Goal: Task Accomplishment & Management: Use online tool/utility

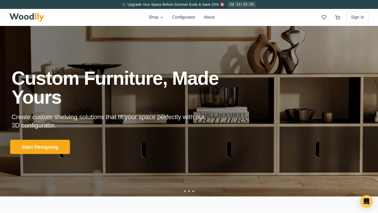
click at [41, 148] on button "Start Designing" at bounding box center [40, 147] width 60 height 14
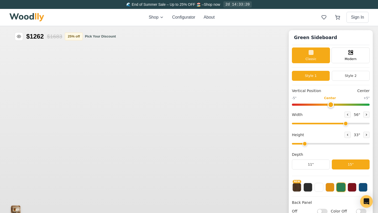
type input "56"
type input "2"
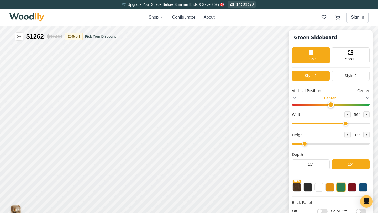
scroll to position [36, 0]
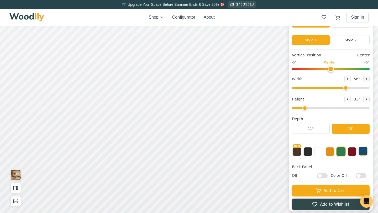
click at [362, 151] on button at bounding box center [363, 151] width 9 height 9
click at [307, 155] on button at bounding box center [308, 151] width 9 height 9
click at [321, 177] on input "Off" at bounding box center [322, 175] width 11 height 5
click at [328, 176] on div "On Color Off" at bounding box center [331, 176] width 78 height 6
click at [326, 176] on input "On" at bounding box center [322, 175] width 11 height 5
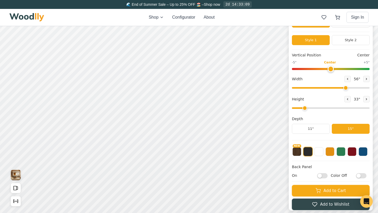
checkbox input "false"
click at [359, 178] on input "Color Off" at bounding box center [361, 175] width 11 height 5
click at [363, 177] on input "Color On" at bounding box center [361, 175] width 11 height 5
checkbox input "false"
drag, startPoint x: 305, startPoint y: 109, endPoint x: 301, endPoint y: 111, distance: 4.6
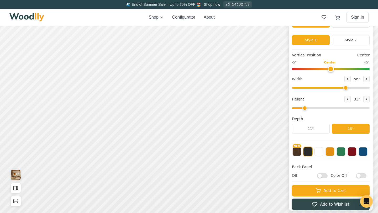
click at [301, 109] on input "range" at bounding box center [331, 108] width 78 height 2
click at [80, 71] on div "9" Compact" at bounding box center [81, 69] width 12 height 12
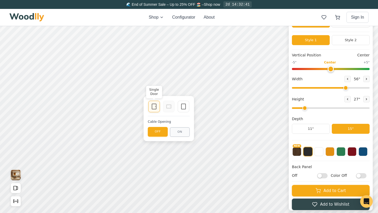
click at [153, 107] on icon at bounding box center [154, 107] width 6 height 6
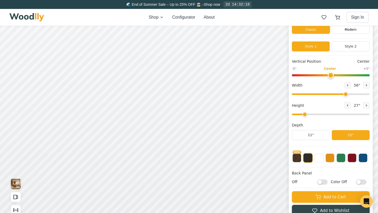
scroll to position [22, 0]
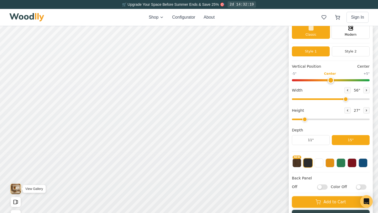
click at [18, 189] on img "View Gallery" at bounding box center [16, 189] width 10 height 11
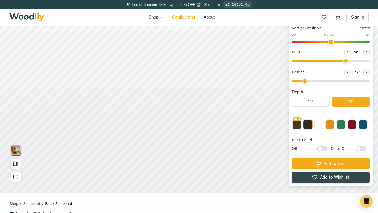
scroll to position [52, 0]
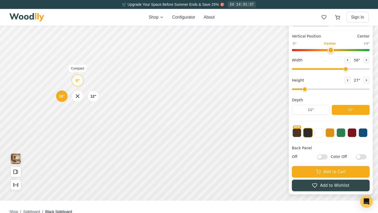
click at [78, 76] on div "9" Compact" at bounding box center [77, 80] width 12 height 12
click at [366, 81] on icon at bounding box center [366, 80] width 3 height 3
type input "3"
click at [83, 84] on div "9" 12" 15"" at bounding box center [79, 64] width 53 height 53
click at [80, 86] on div "9" 12" 15"" at bounding box center [79, 64] width 53 height 53
